Goal: Obtain resource: Obtain resource

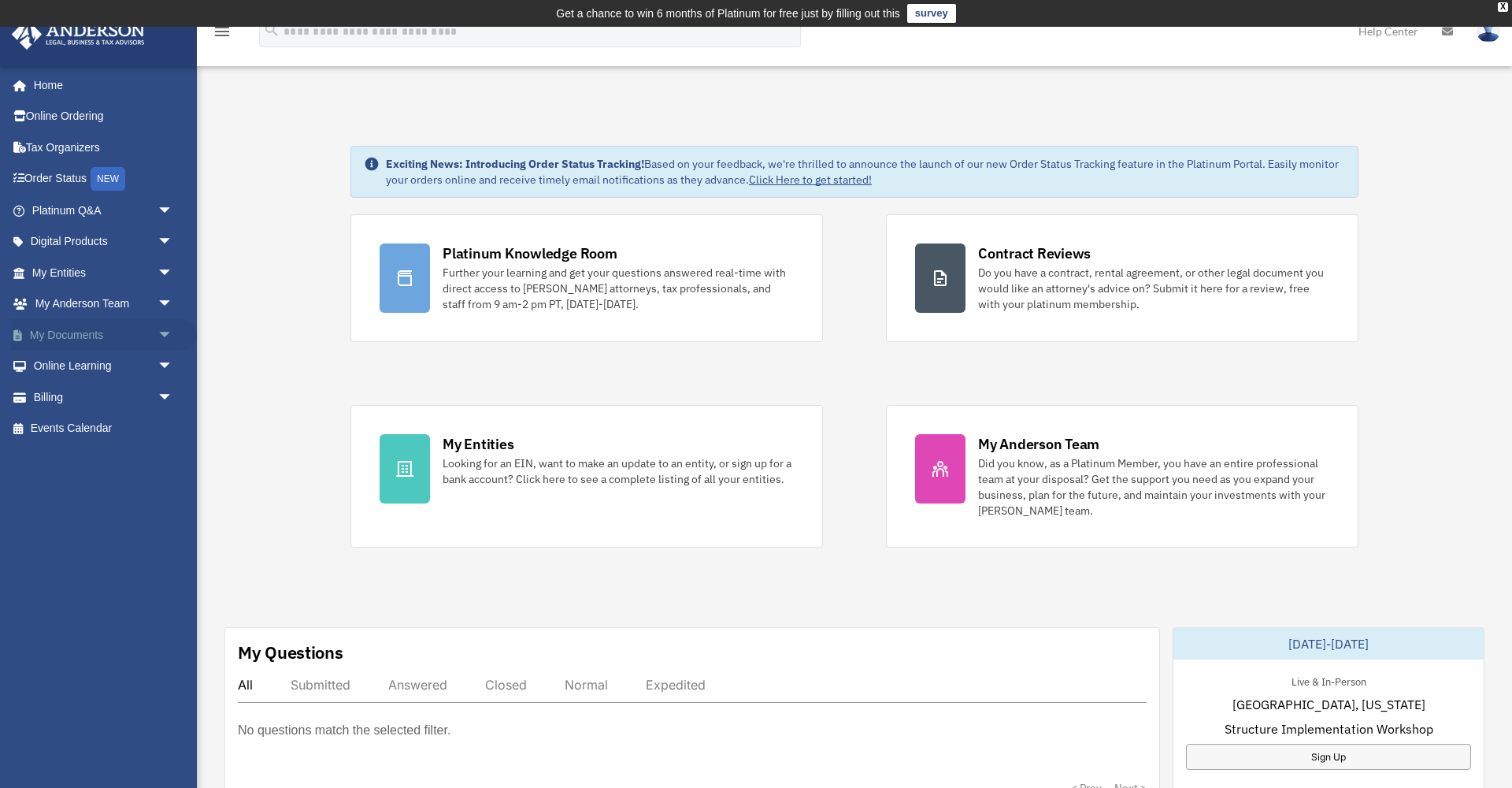
click at [170, 335] on span "arrow_drop_down" at bounding box center [173, 335] width 32 height 33
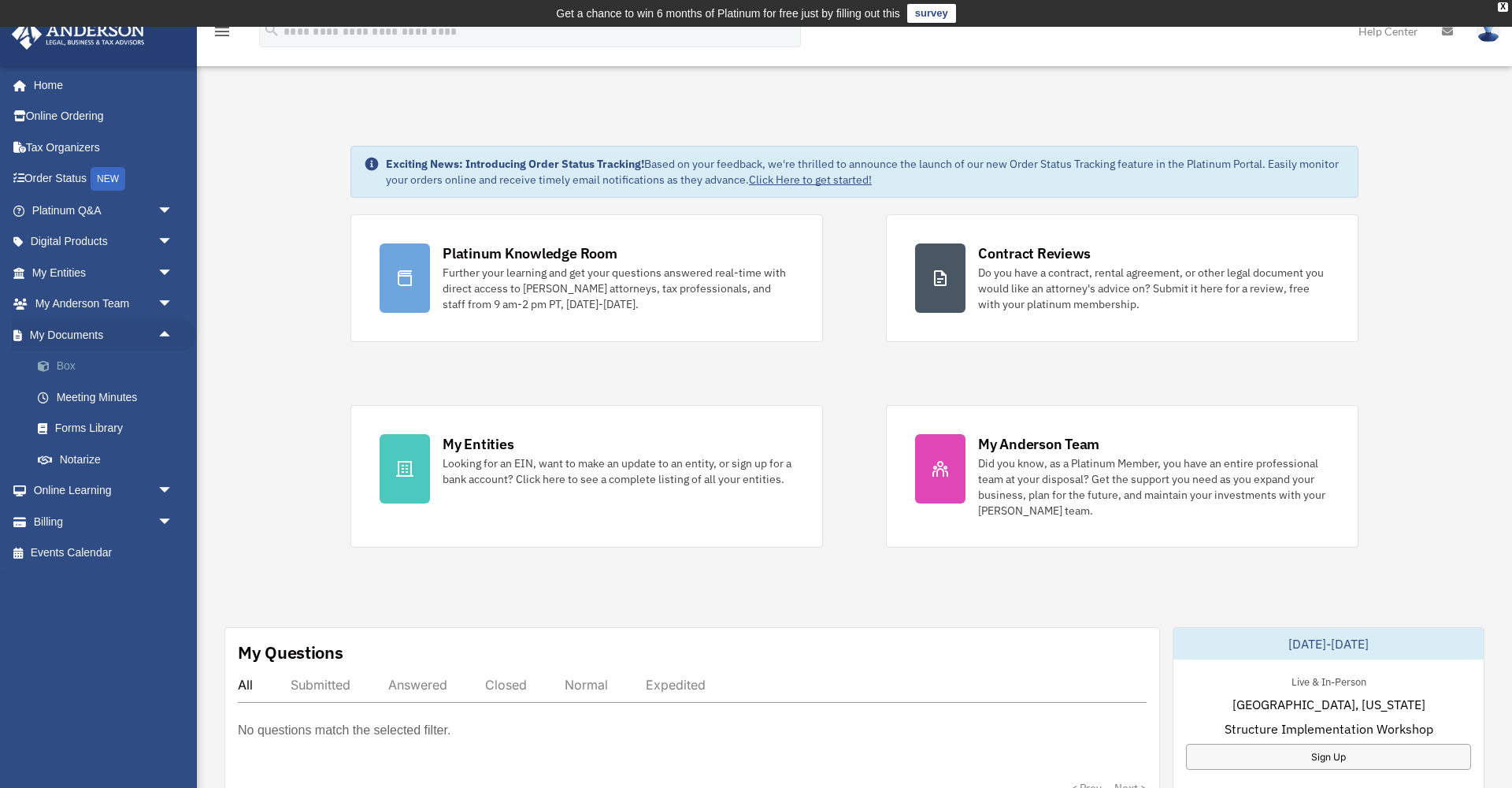
click at [64, 362] on link "Box" at bounding box center [109, 366] width 175 height 32
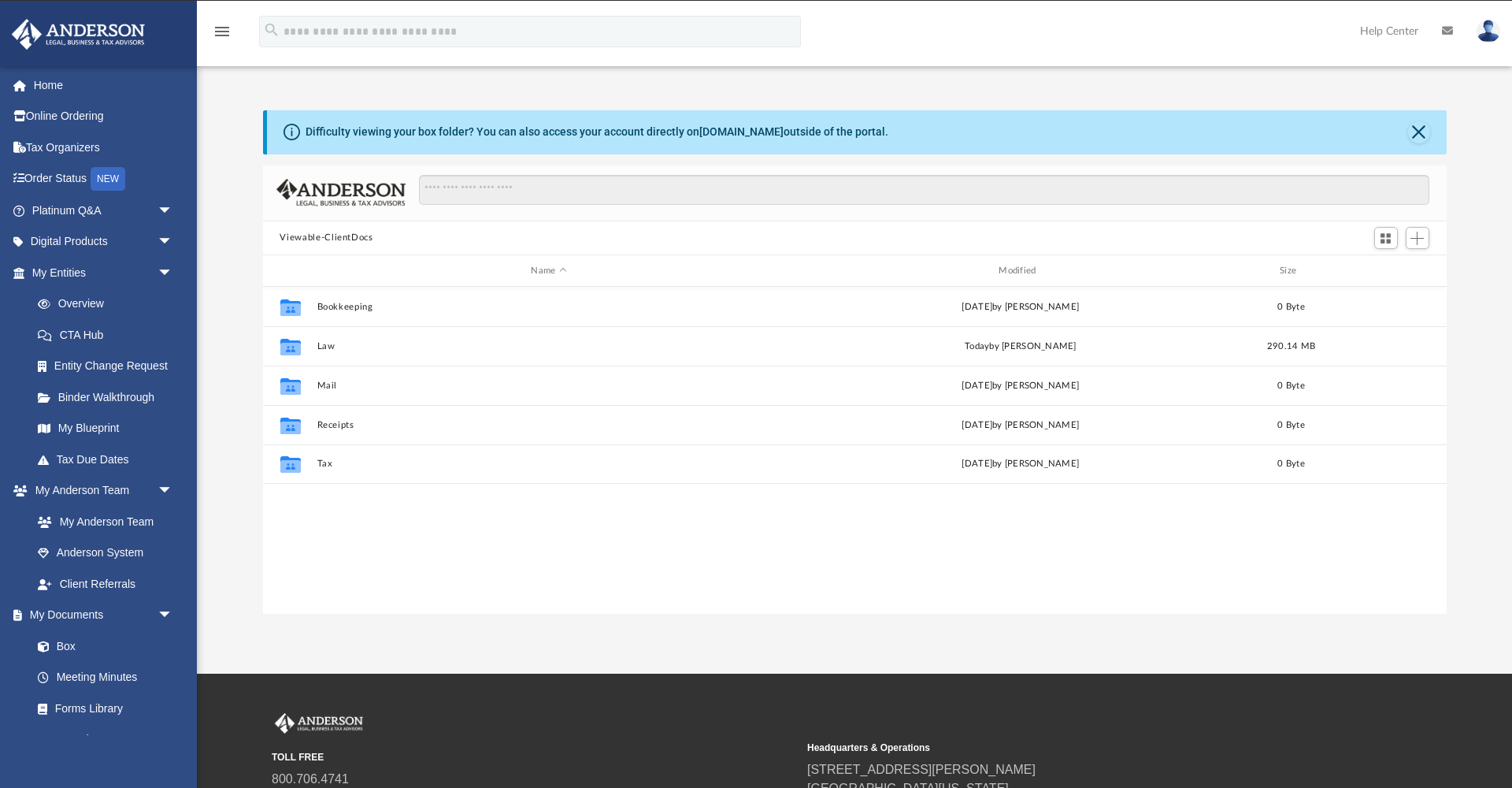
scroll to position [358, 1183]
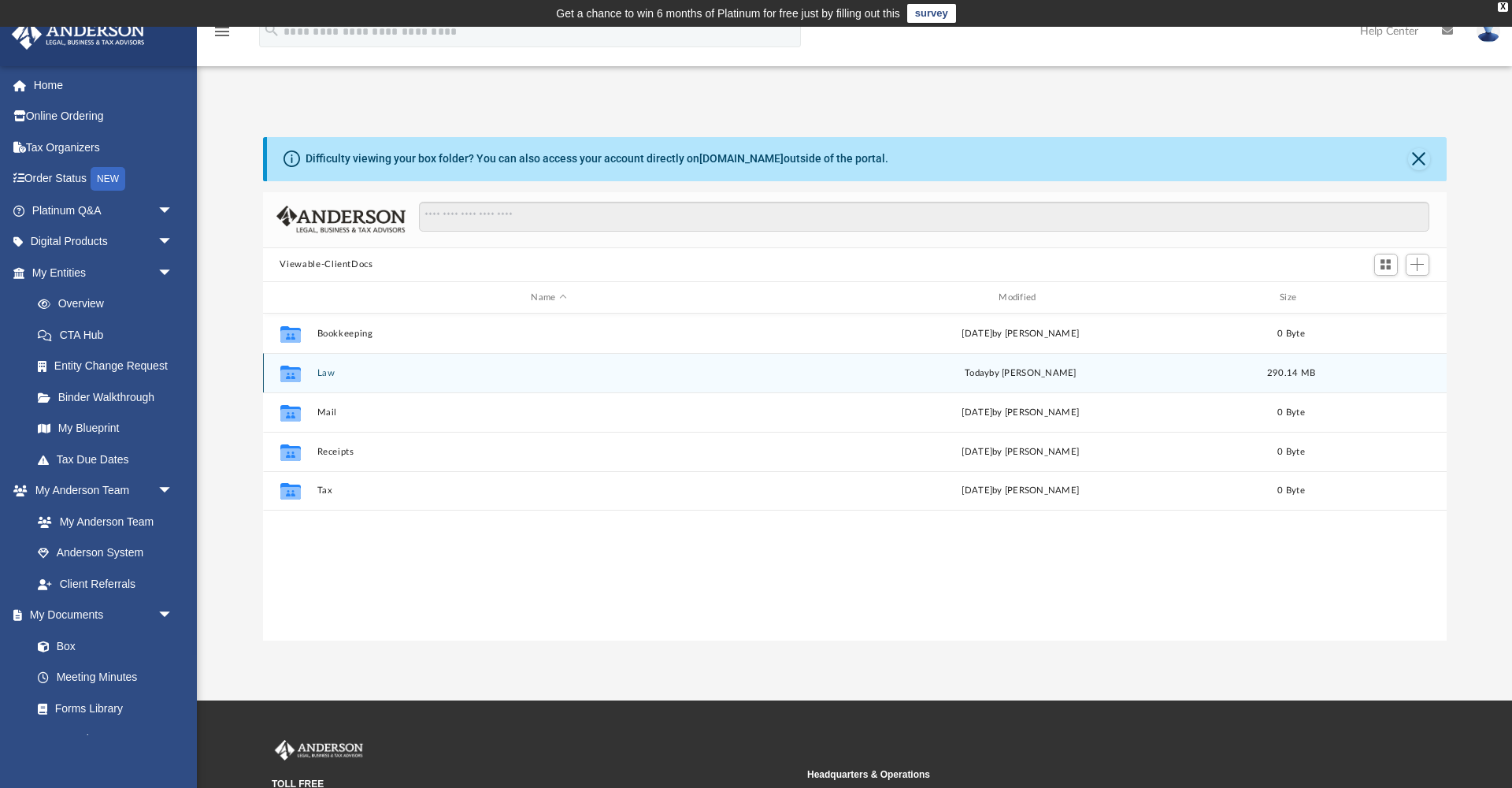
click at [372, 377] on button "Law" at bounding box center [549, 373] width 465 height 11
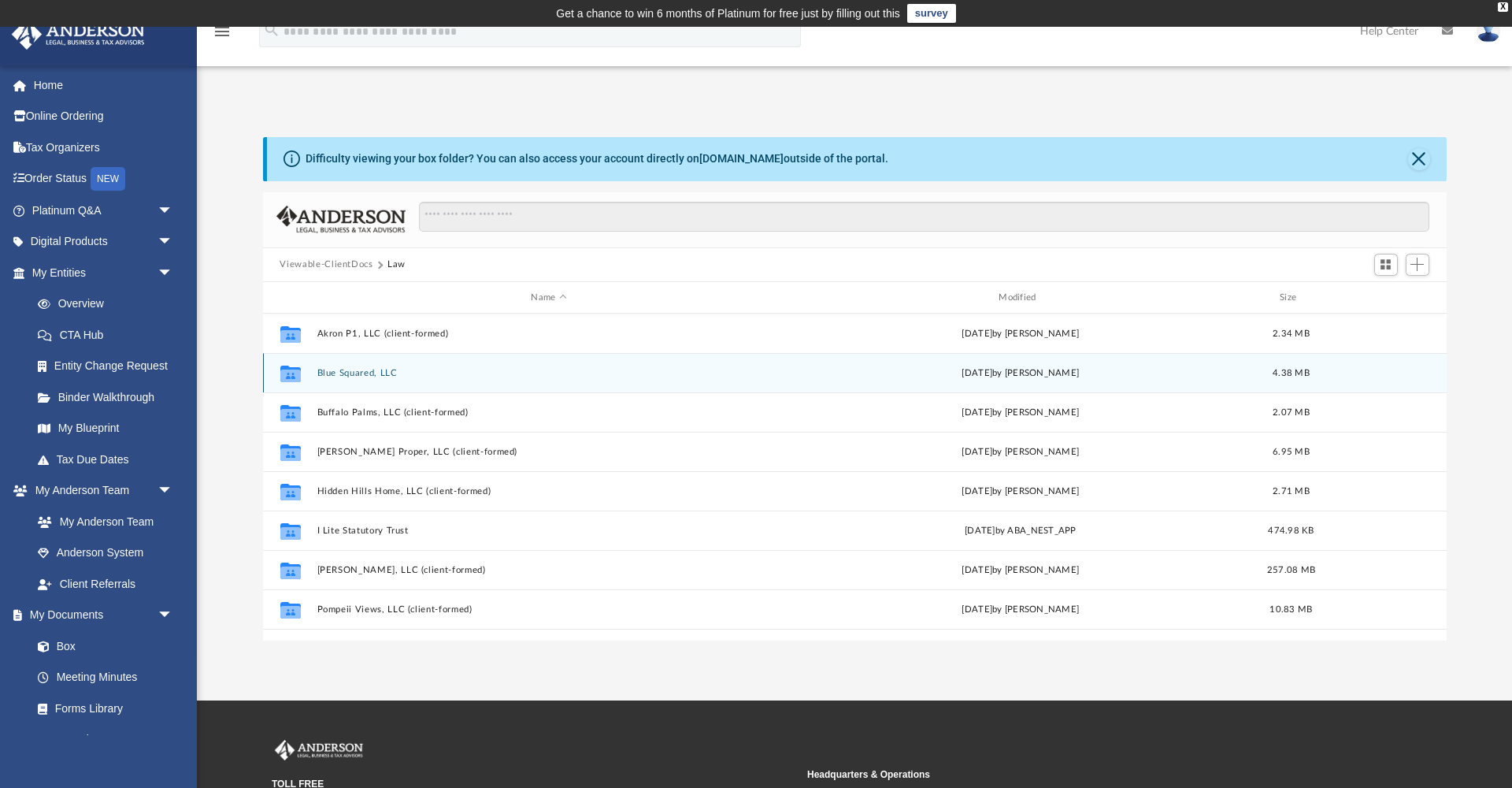
click at [385, 374] on button "Blue Squared, LLC" at bounding box center [549, 373] width 465 height 11
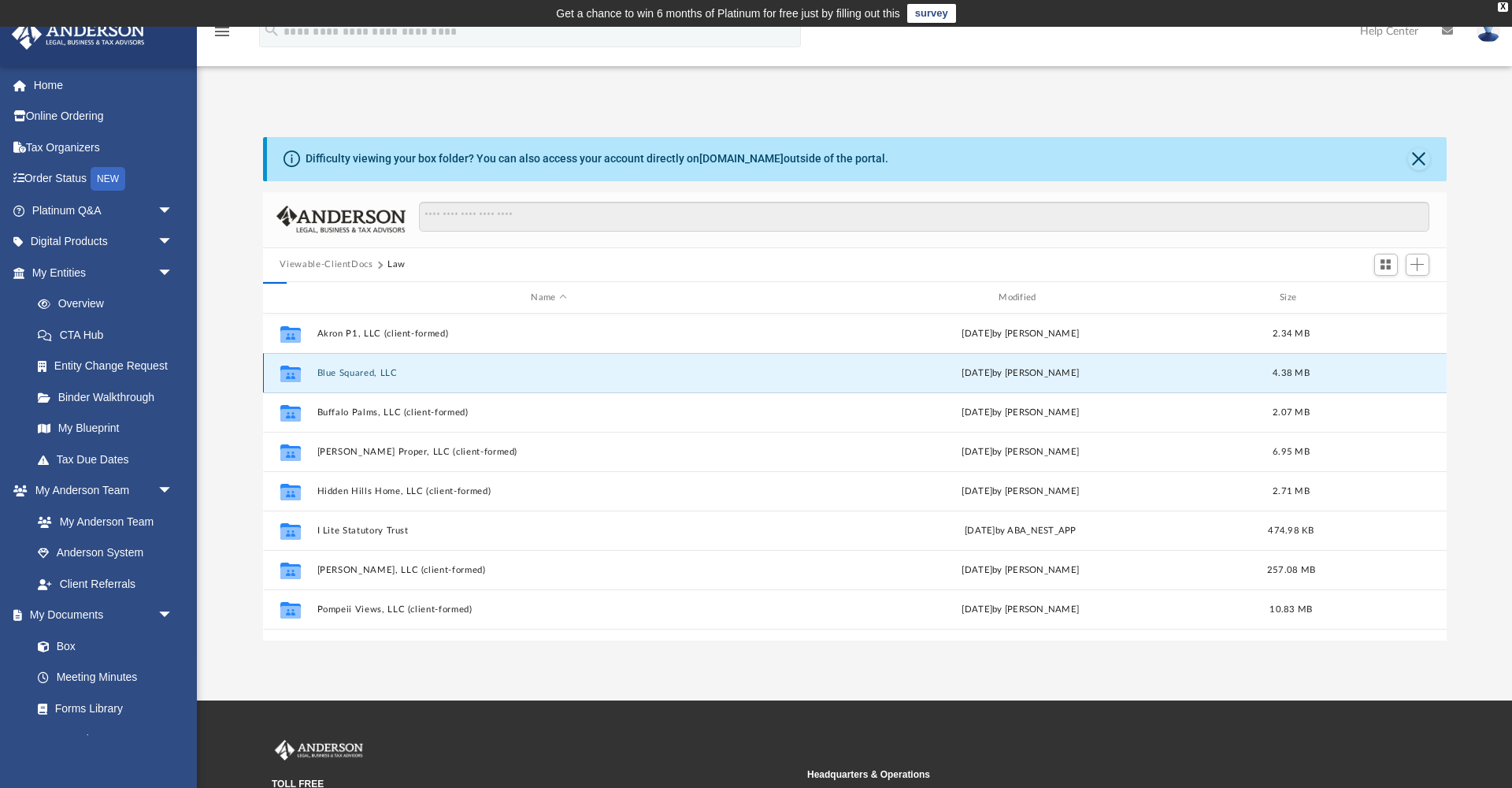
click at [385, 374] on button "Blue Squared, LLC" at bounding box center [549, 373] width 465 height 11
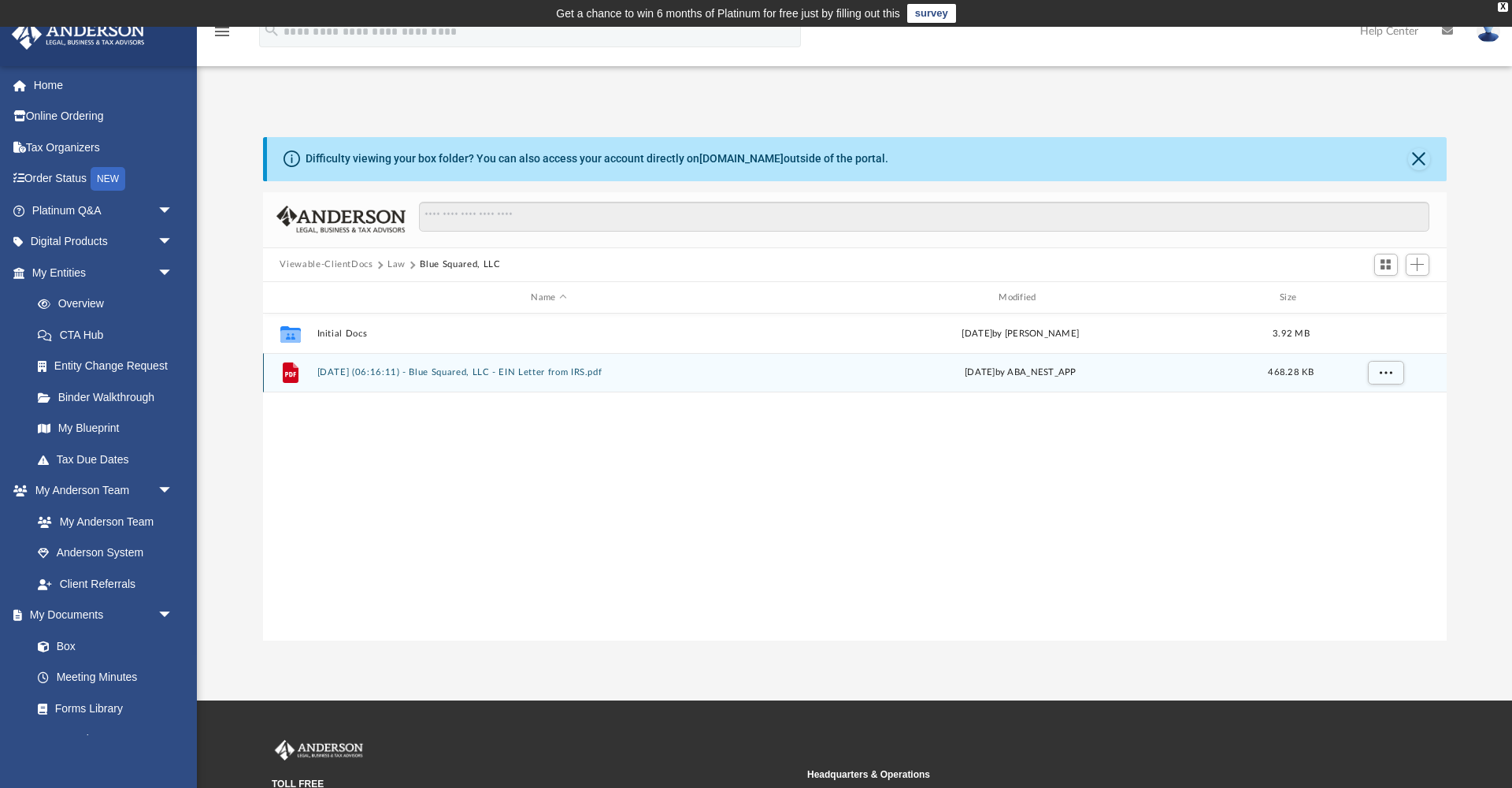
click at [385, 372] on button "2025.02.28 (06:16:11) - Blue Squared, LLC - EIN Letter from IRS.pdf" at bounding box center [549, 373] width 465 height 11
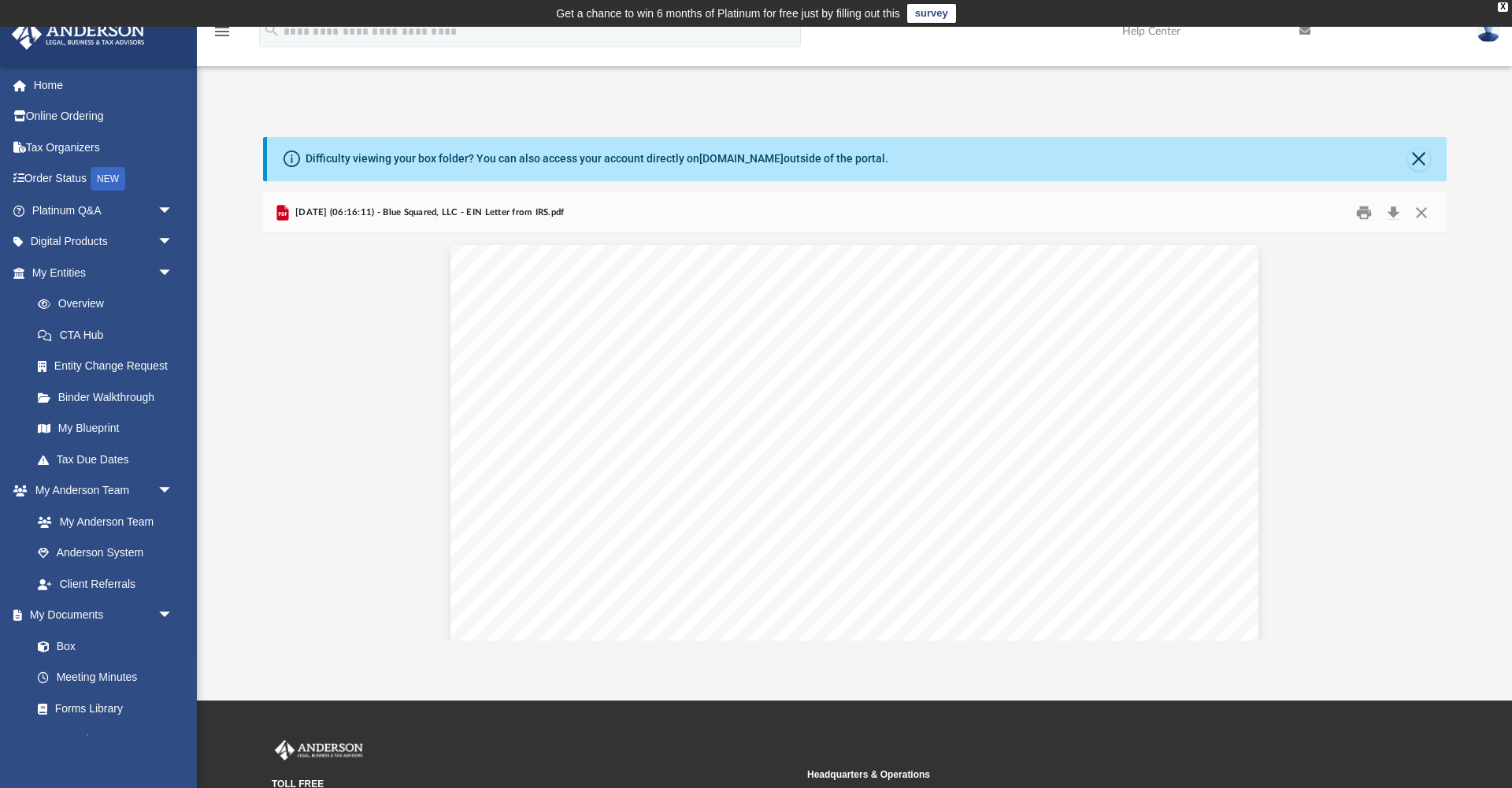
scroll to position [0, 0]
click at [1425, 210] on button "Close" at bounding box center [1421, 212] width 29 height 24
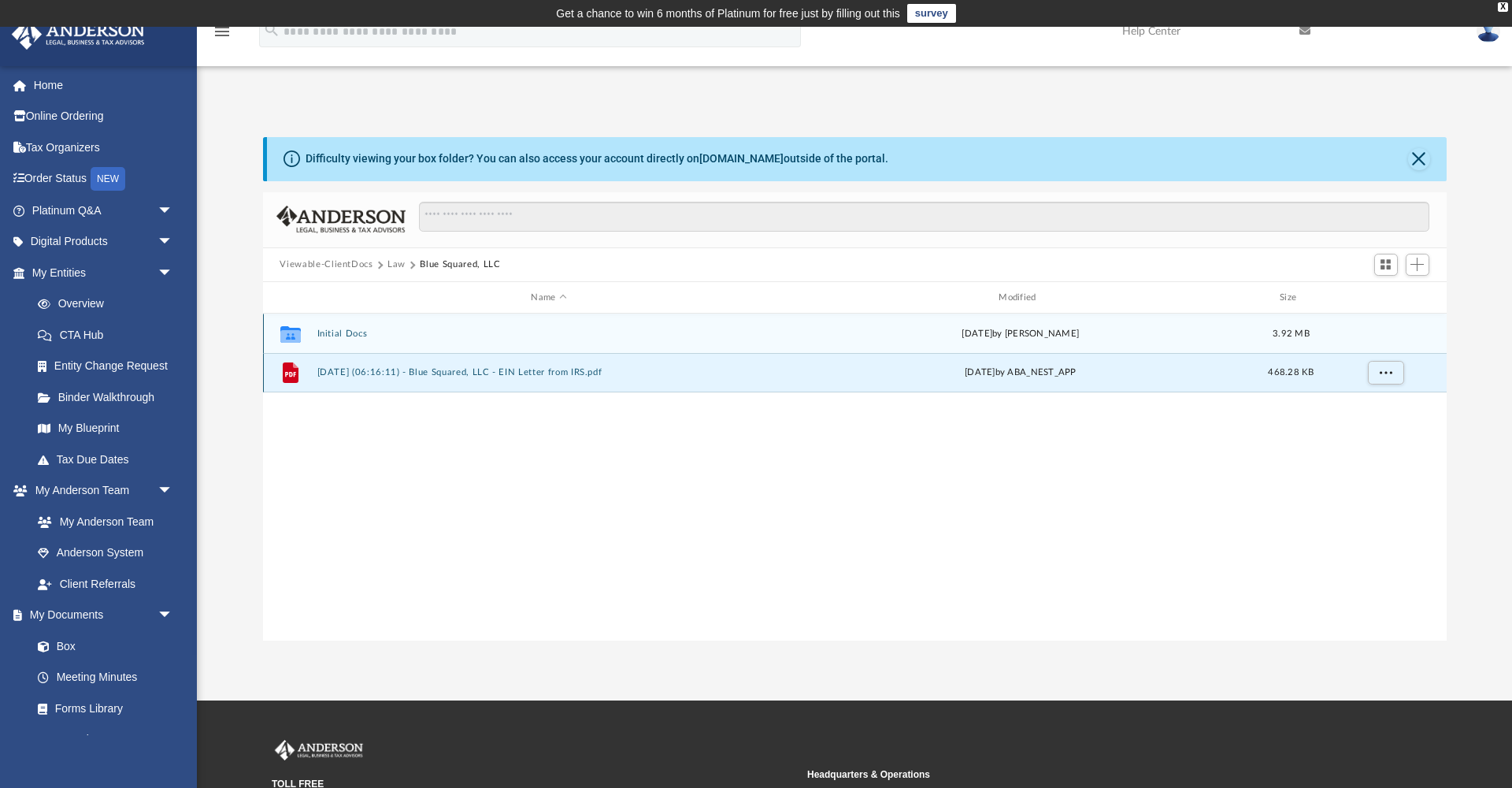
scroll to position [1, 0]
click at [345, 338] on button "Initial Docs" at bounding box center [549, 333] width 465 height 11
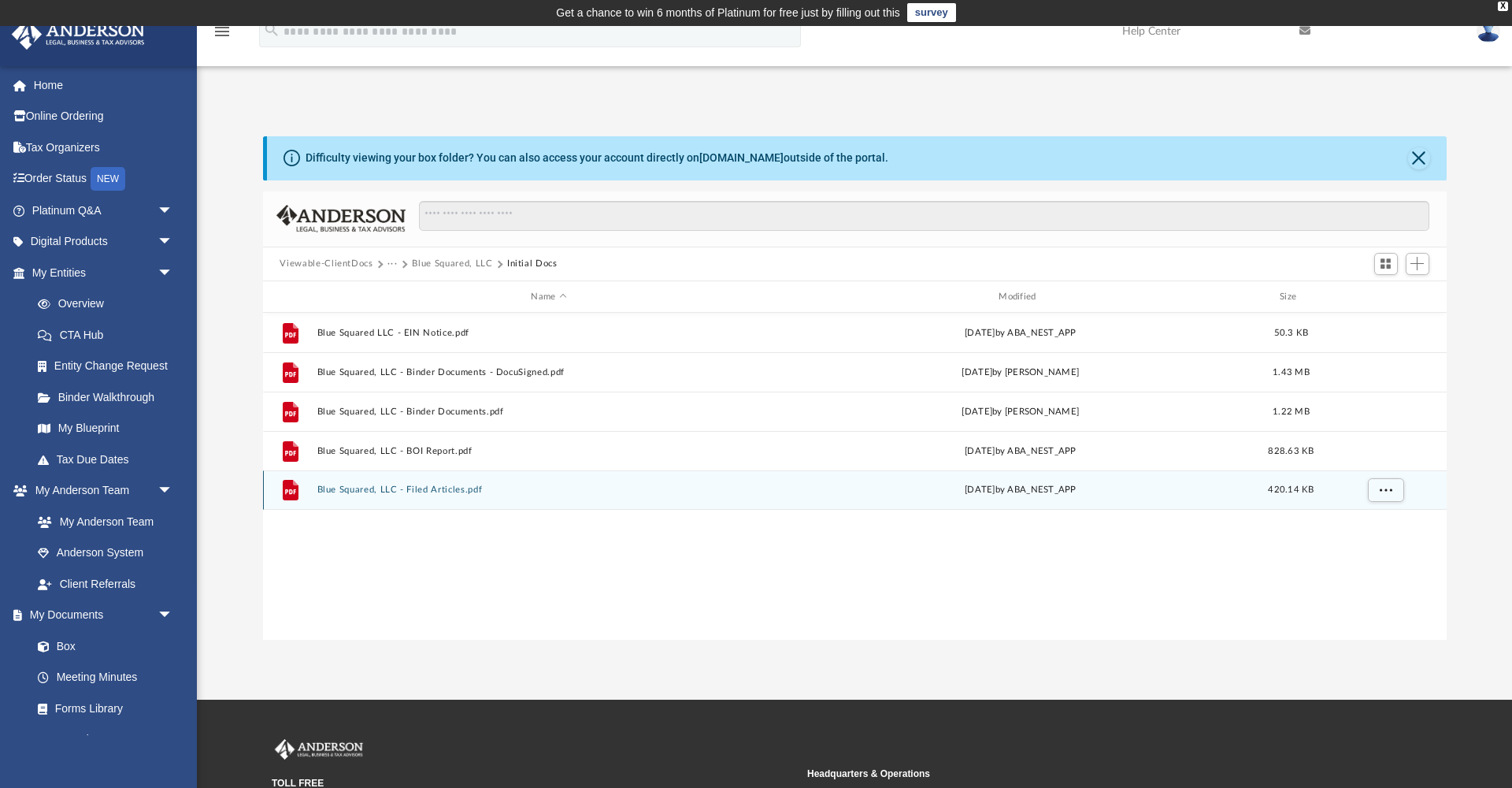
click at [464, 491] on button "Blue Squared, LLC - Filed Articles.pdf" at bounding box center [549, 490] width 465 height 11
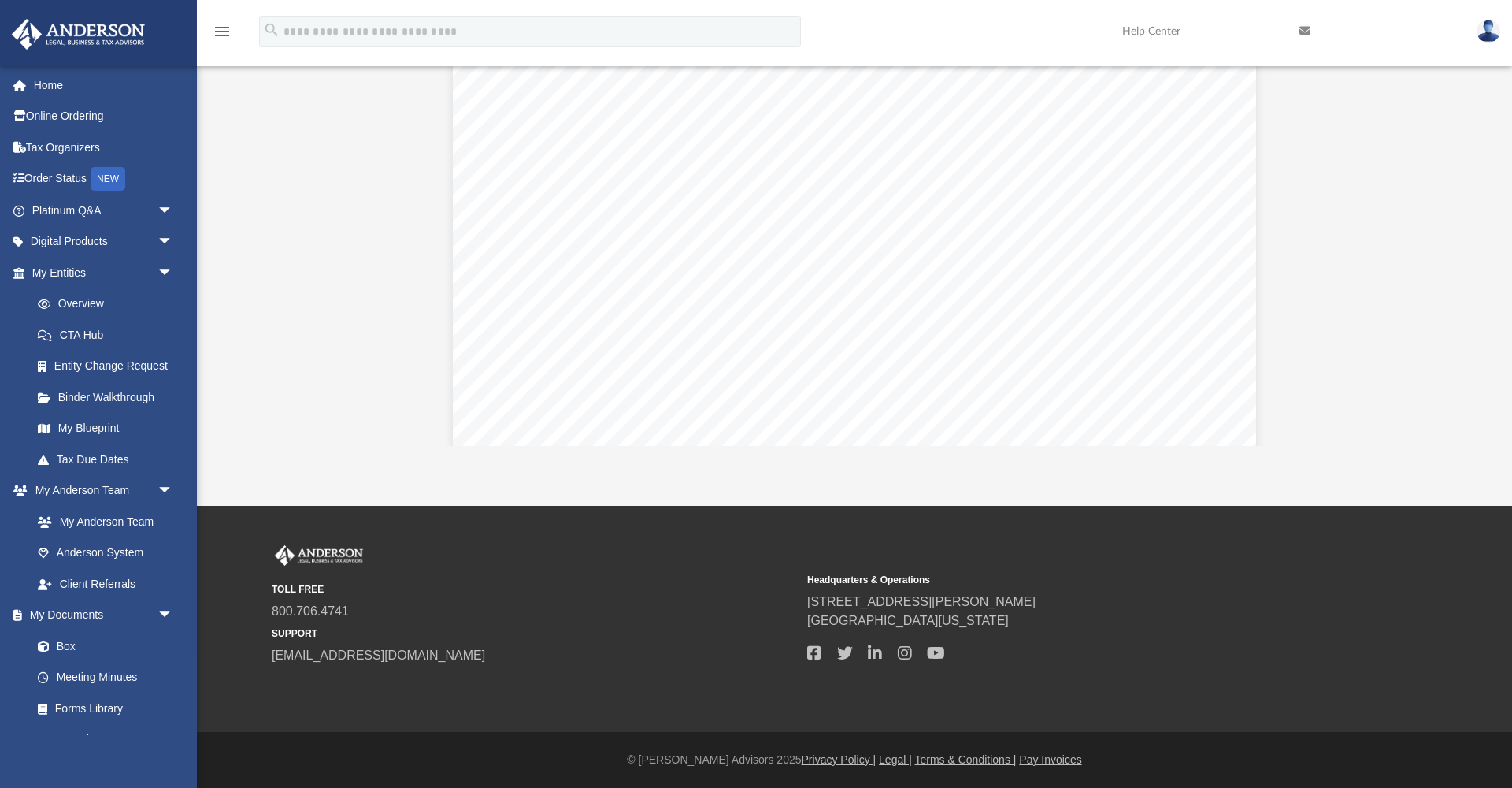
scroll to position [0, 0]
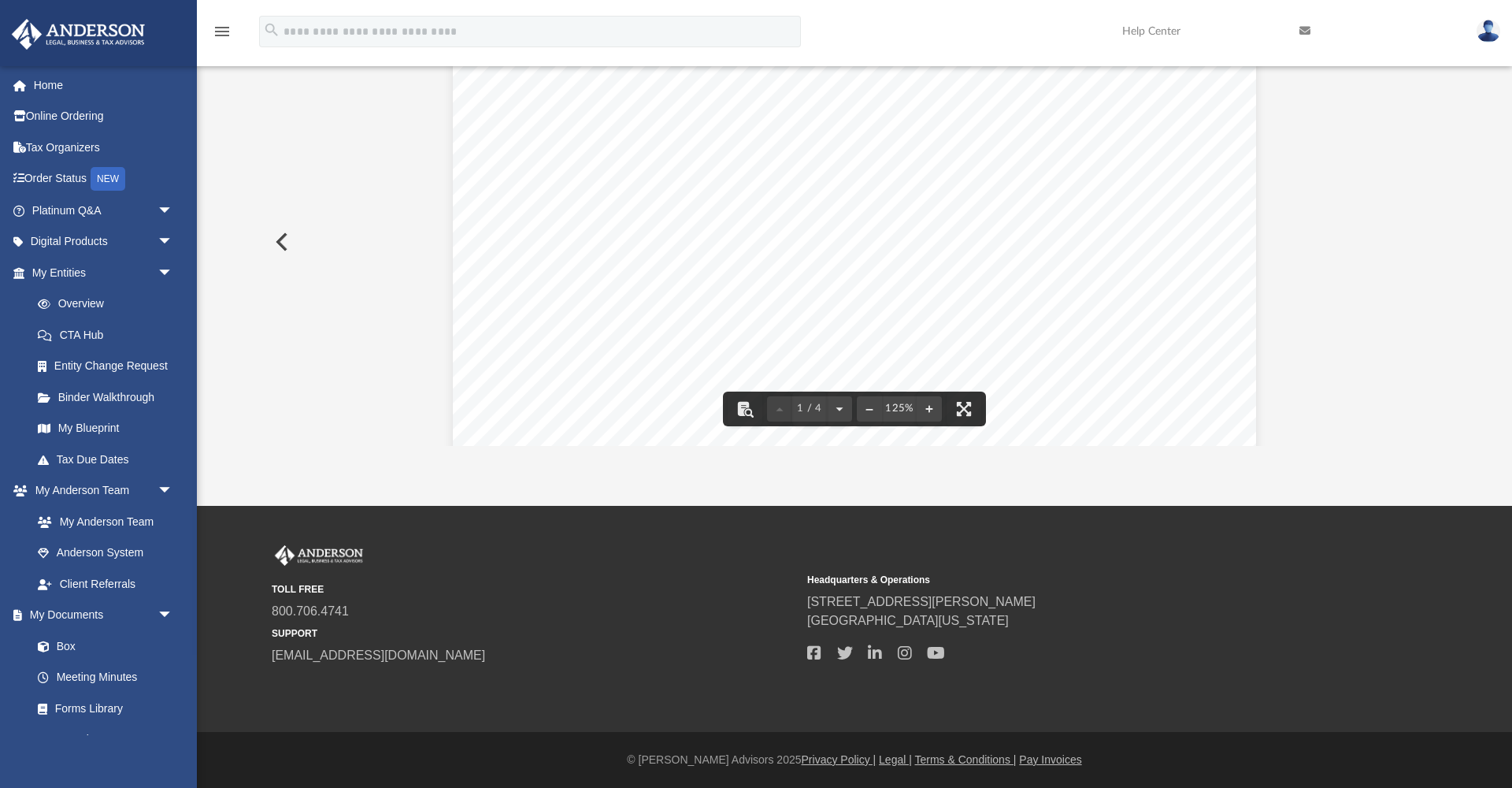
click at [287, 238] on button "Preview" at bounding box center [281, 241] width 34 height 44
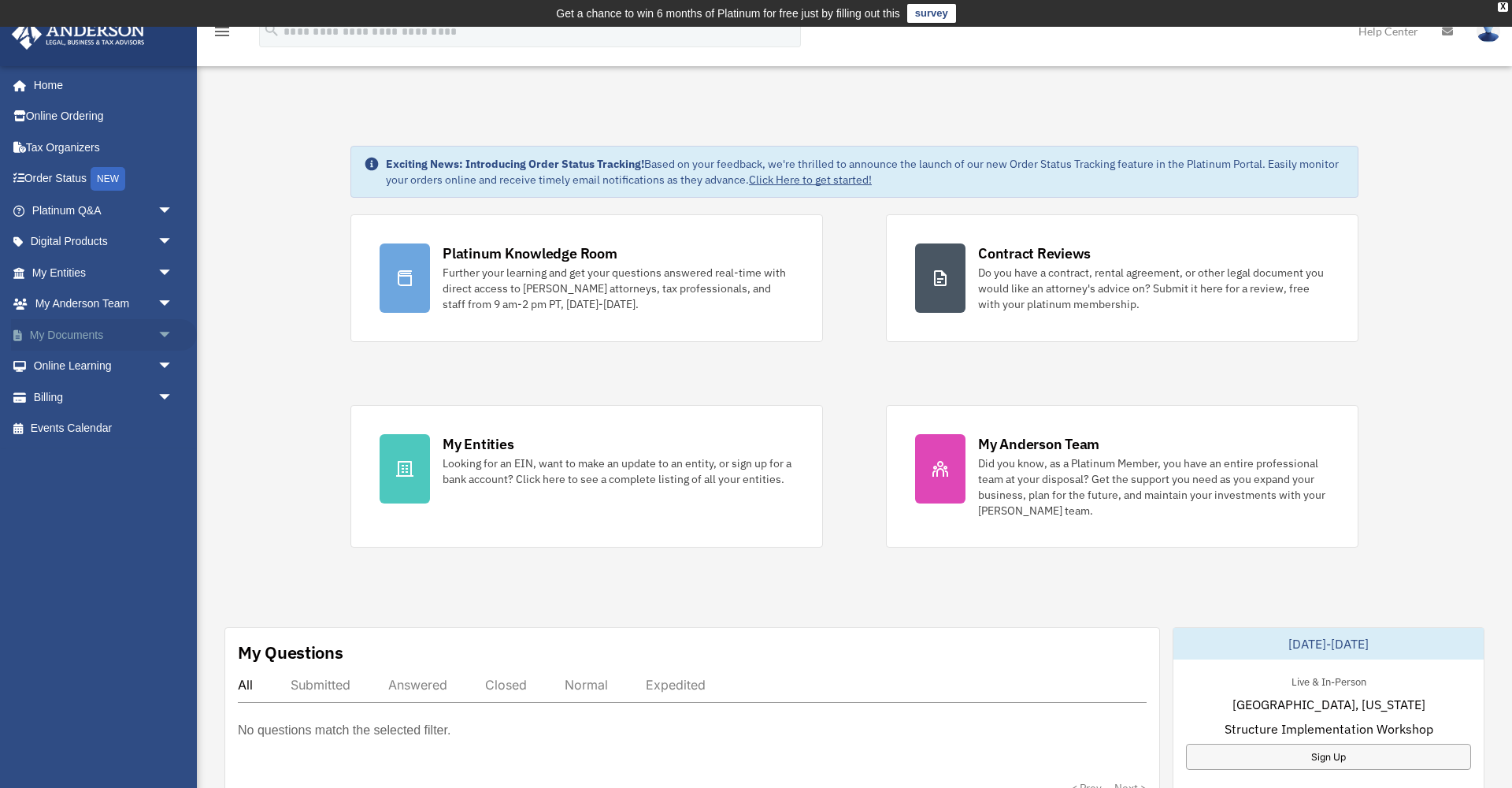
click at [166, 329] on span "arrow_drop_down" at bounding box center [173, 335] width 32 height 33
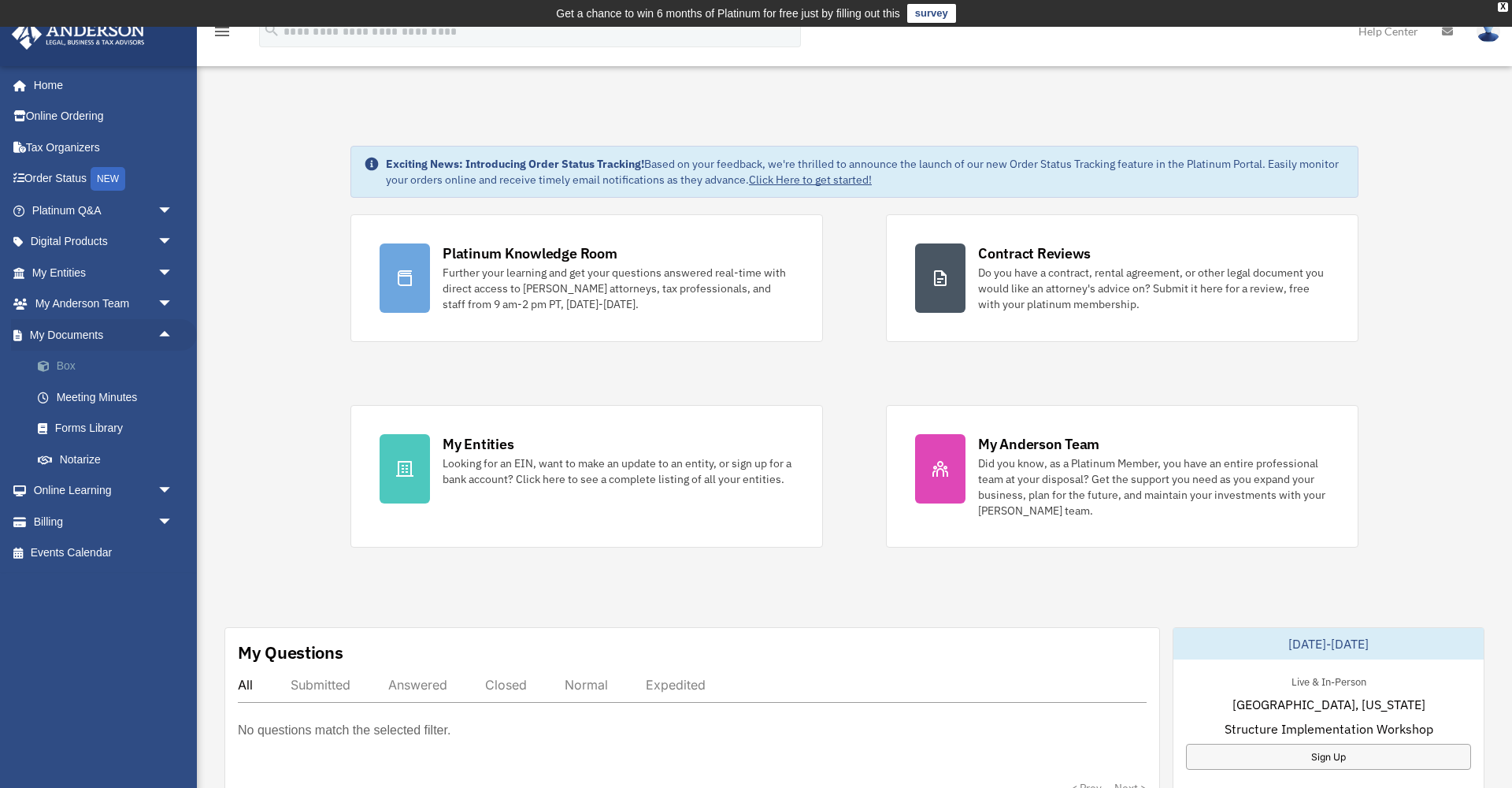
click at [58, 357] on link "Box" at bounding box center [109, 366] width 175 height 32
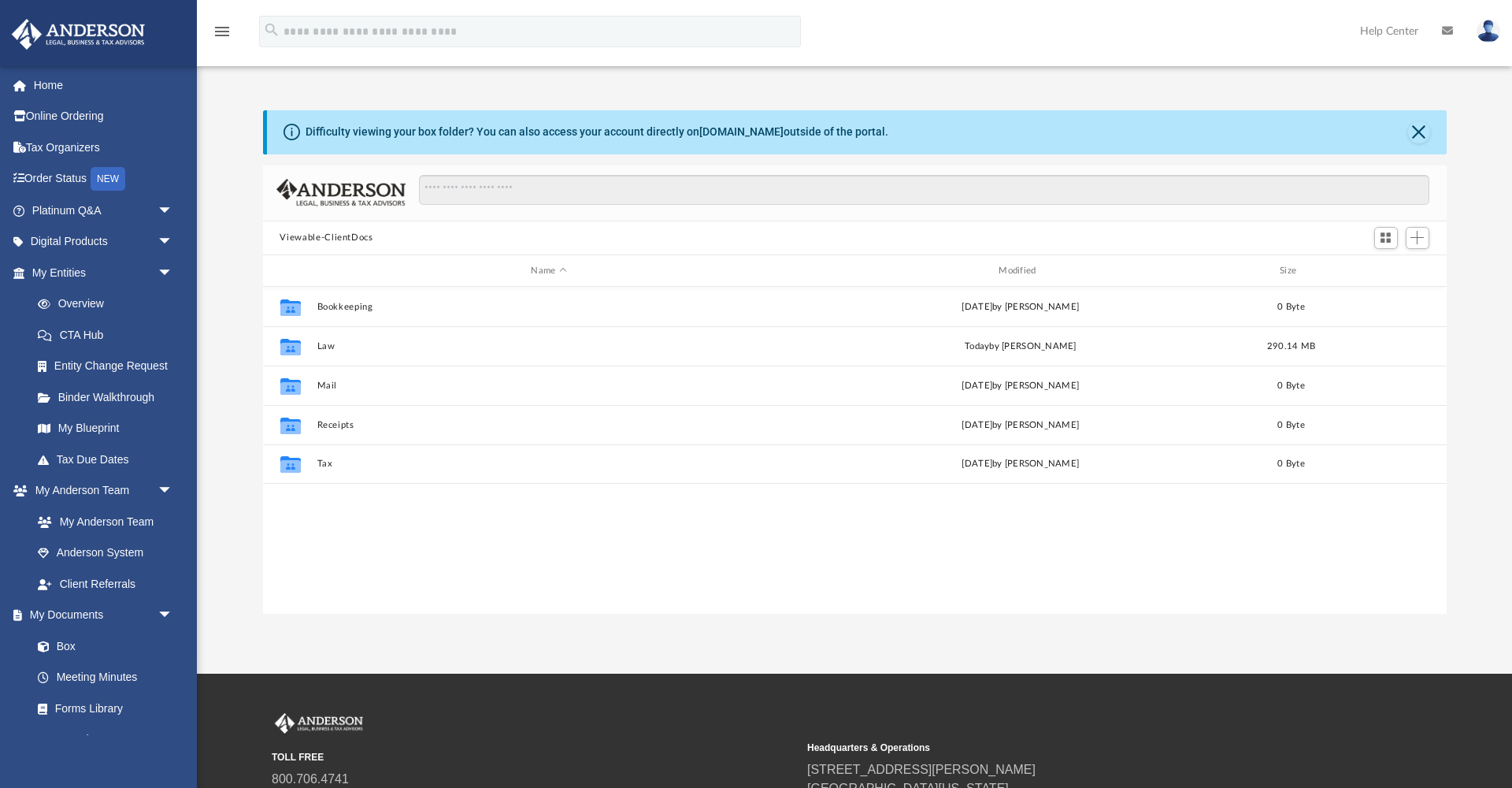
scroll to position [358, 1183]
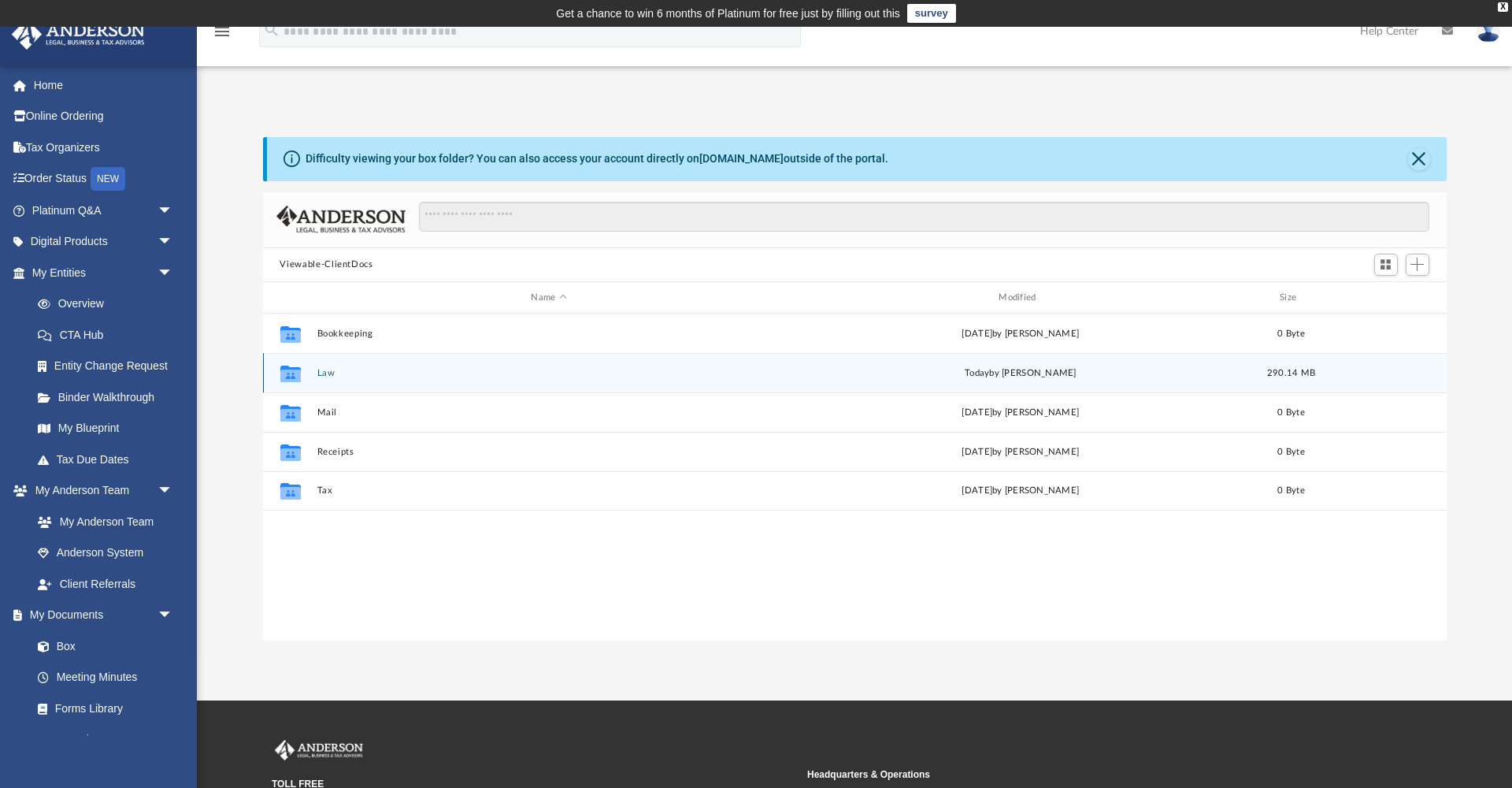
click at [636, 377] on button "Law" at bounding box center [549, 373] width 465 height 11
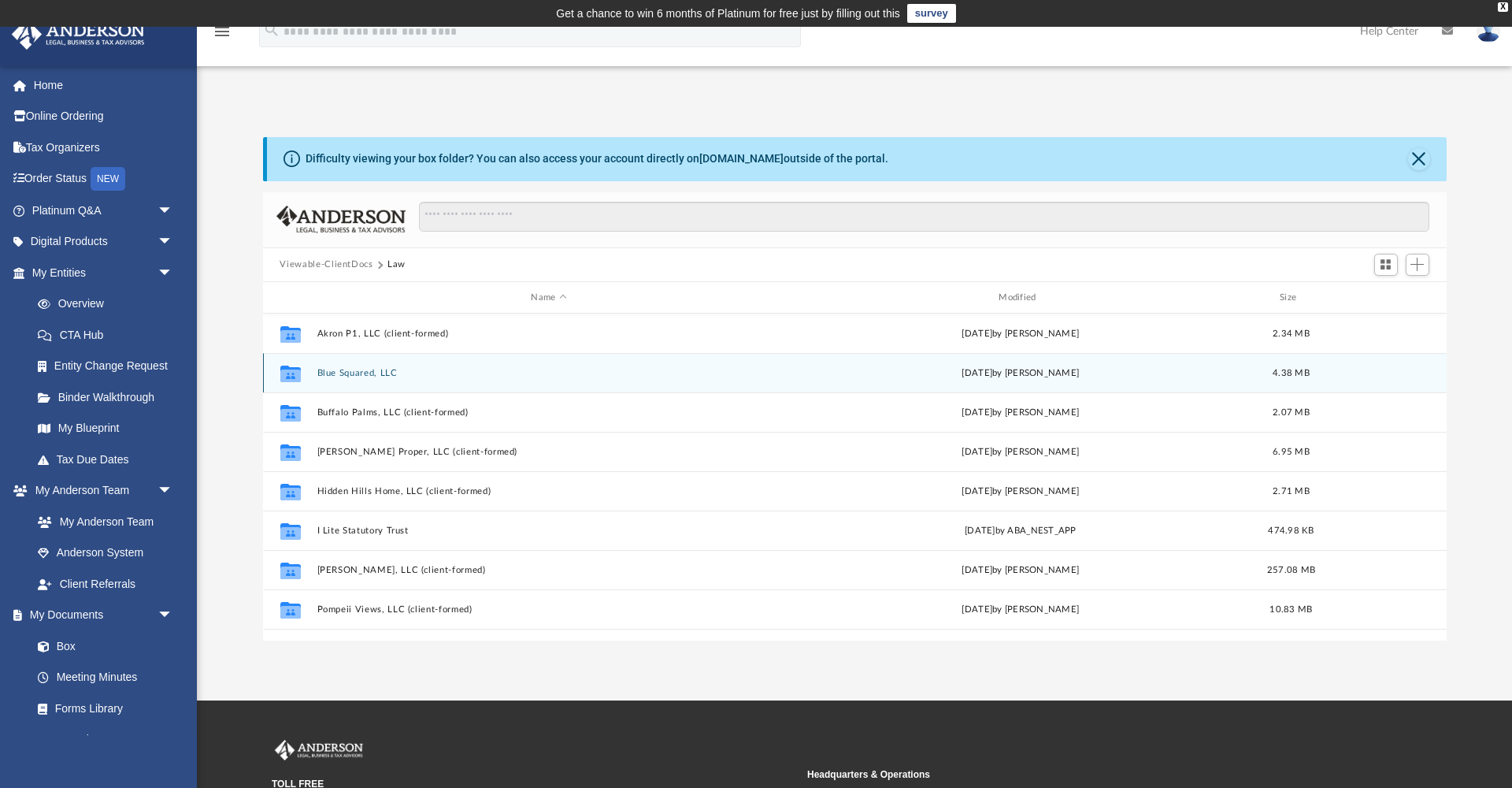
click at [534, 381] on div "Collaborated Folder Blue Squared, LLC [DATE] by [PERSON_NAME] 4.38 MB" at bounding box center [855, 373] width 1183 height 39
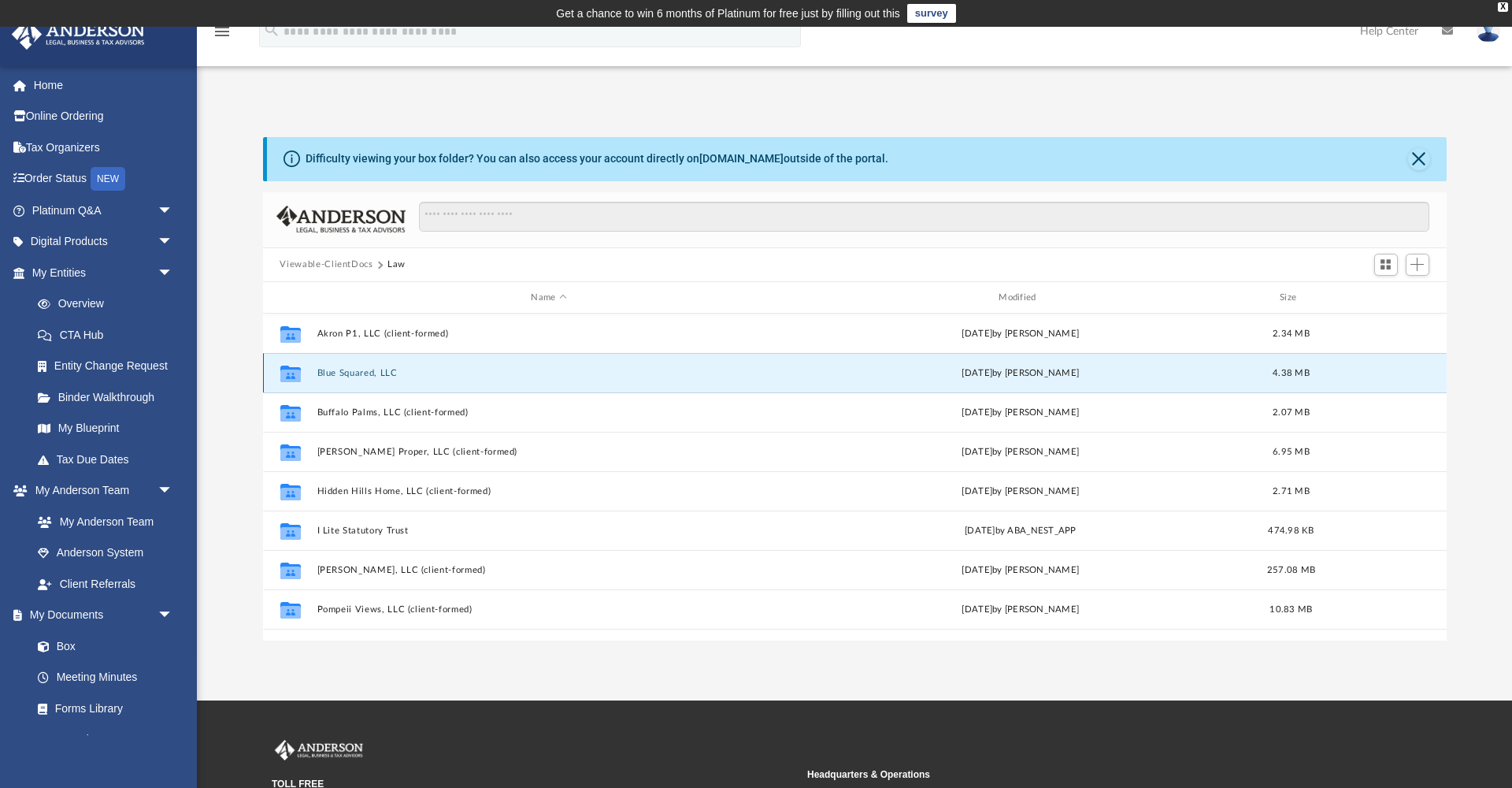
scroll to position [9, 0]
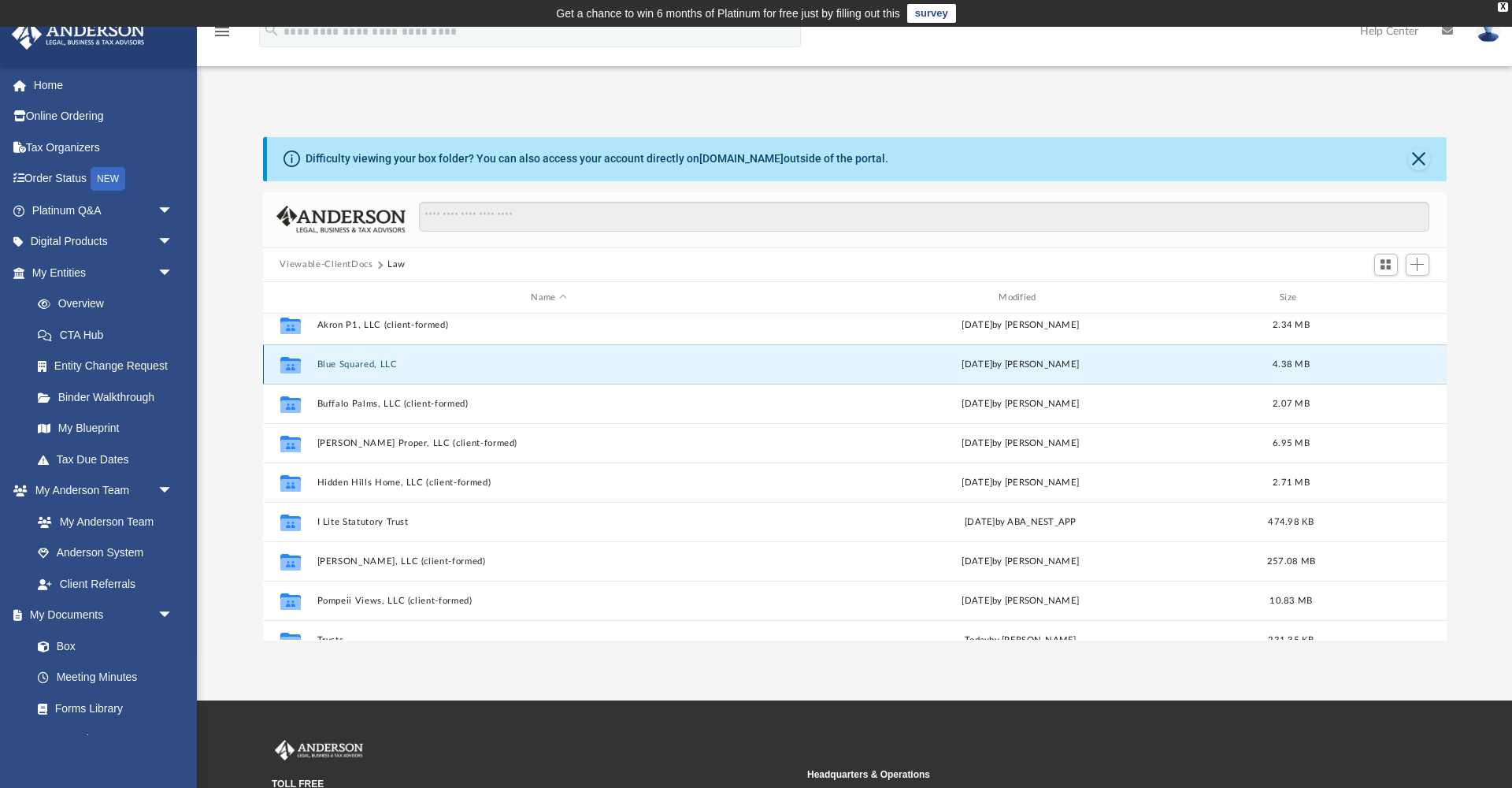
click at [402, 370] on div "Collaborated Folder Blue Squared, LLC [DATE] by [PERSON_NAME] 4.38 MB" at bounding box center [855, 364] width 1183 height 39
click at [315, 367] on div "Collaborated Folder Blue Squared, LLC [DATE] by [PERSON_NAME] 4.38 MB" at bounding box center [855, 364] width 1183 height 39
click at [345, 360] on button "Blue Squared, LLC" at bounding box center [549, 364] width 465 height 11
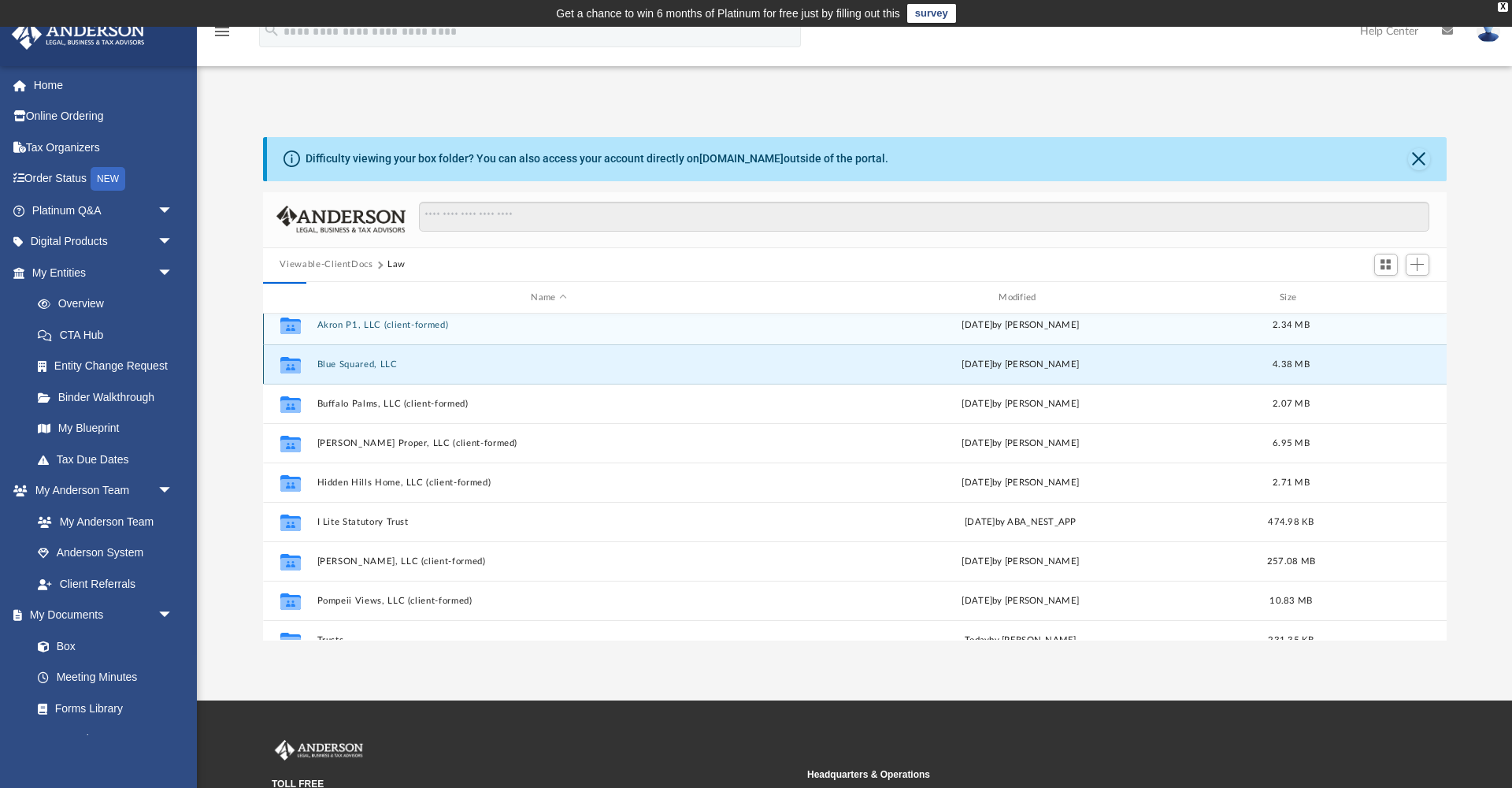
scroll to position [0, 0]
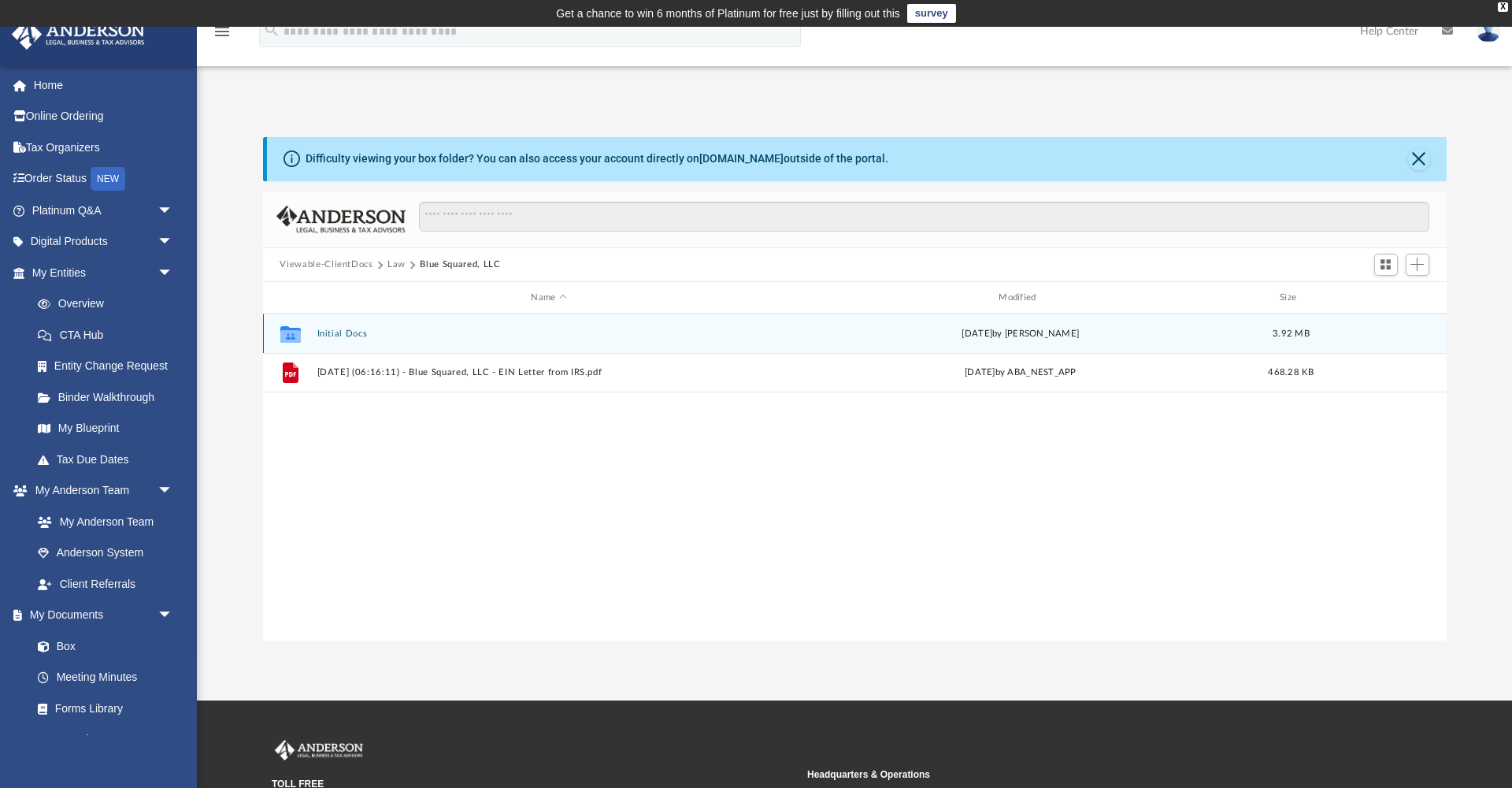
click at [313, 327] on div "Collaborated Folder Initial Docs [DATE] by [PERSON_NAME] 3.92 MB" at bounding box center [855, 333] width 1183 height 39
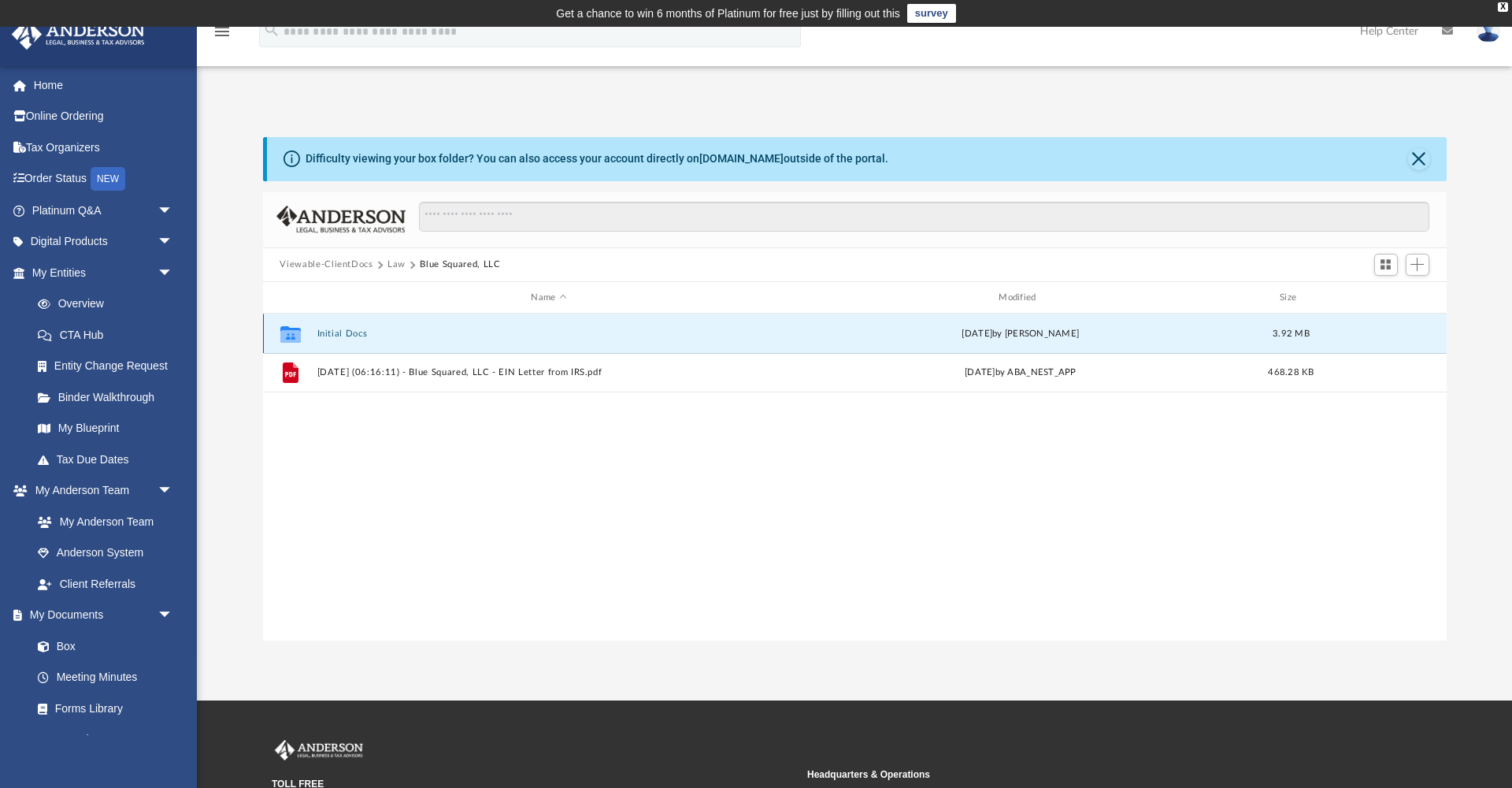
click at [320, 333] on button "Initial Docs" at bounding box center [549, 334] width 465 height 11
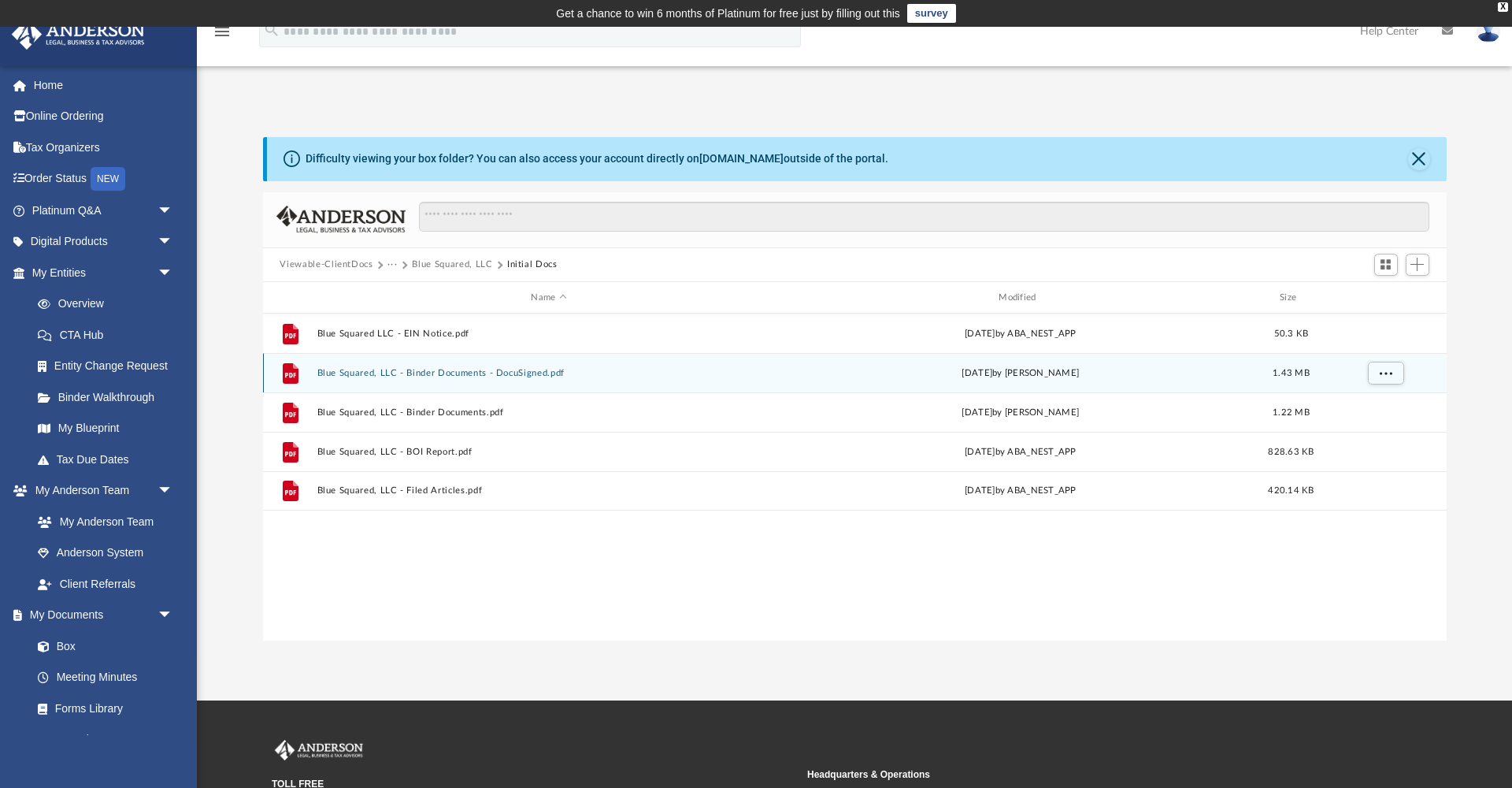
click at [440, 369] on button "Blue Squared, LLC - Binder Documents - DocuSigned.pdf" at bounding box center [549, 373] width 465 height 11
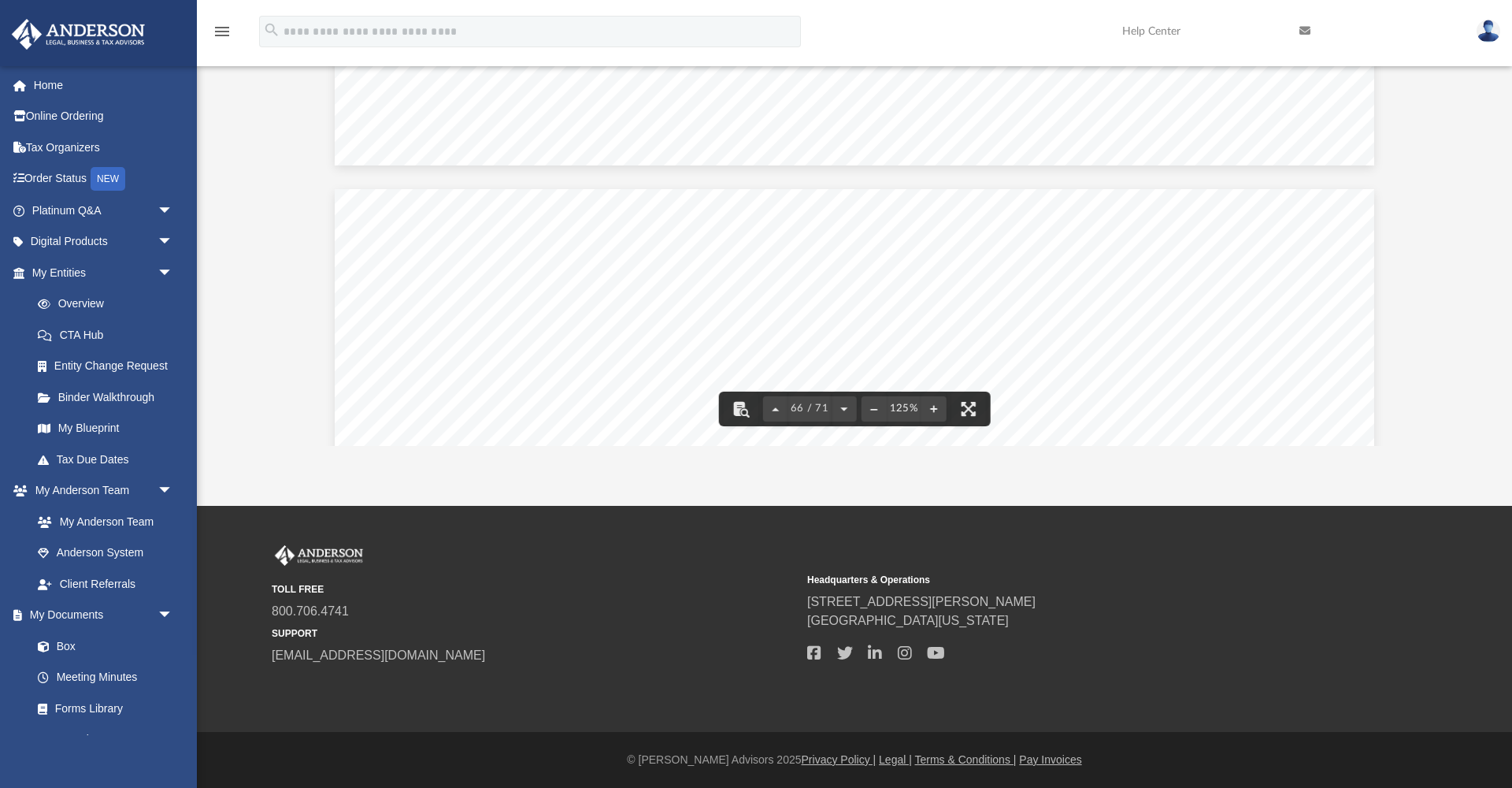
scroll to position [68510, 0]
